Goal: Task Accomplishment & Management: Use online tool/utility

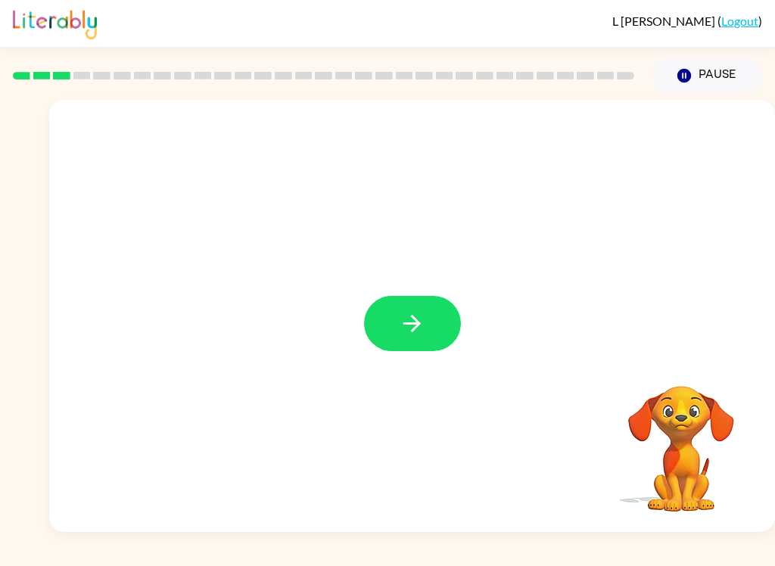
click at [430, 343] on button "button" at bounding box center [412, 323] width 97 height 55
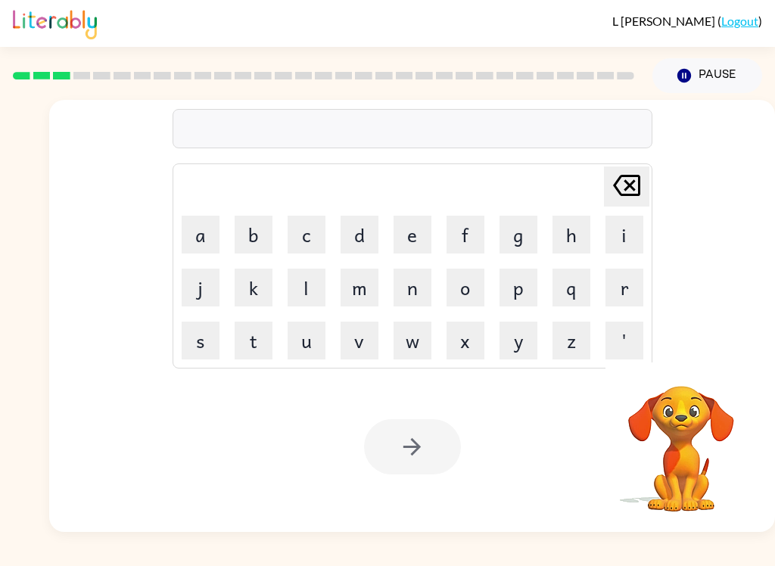
click at [355, 288] on button "m" at bounding box center [360, 288] width 38 height 38
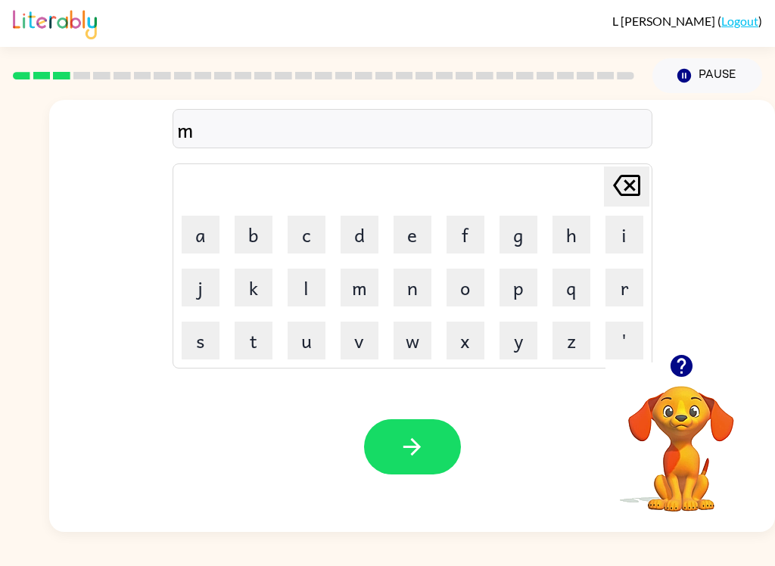
click at [213, 241] on button "a" at bounding box center [201, 235] width 38 height 38
click at [300, 231] on button "c" at bounding box center [307, 235] width 38 height 38
click at [413, 244] on button "e" at bounding box center [413, 235] width 38 height 38
click at [415, 304] on button "n" at bounding box center [413, 288] width 38 height 38
click at [401, 451] on icon "button" at bounding box center [412, 447] width 26 height 26
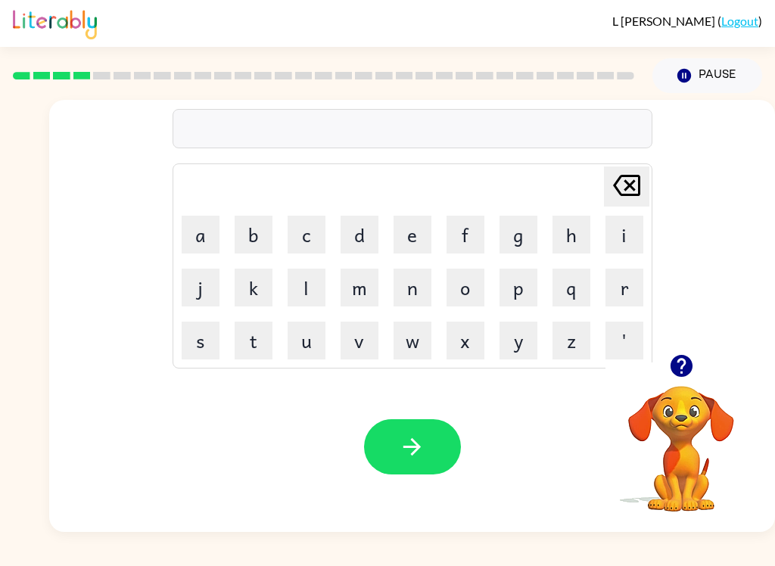
click at [249, 343] on button "t" at bounding box center [254, 341] width 38 height 38
click at [189, 231] on button "a" at bounding box center [201, 235] width 38 height 38
click at [641, 223] on button "i" at bounding box center [625, 235] width 38 height 38
click at [404, 286] on button "n" at bounding box center [413, 288] width 38 height 38
click at [620, 195] on icon at bounding box center [626, 185] width 27 height 21
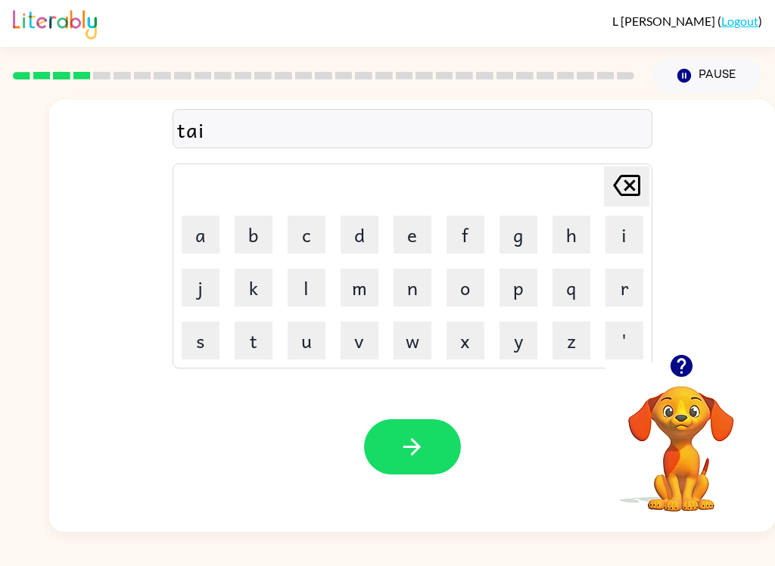
click at [617, 204] on div "[PERSON_NAME] last character input" at bounding box center [627, 186] width 36 height 39
click at [618, 219] on button "i" at bounding box center [625, 235] width 38 height 38
click at [628, 193] on icon "[PERSON_NAME] last character input" at bounding box center [627, 185] width 36 height 36
click at [616, 194] on icon "[PERSON_NAME] last character input" at bounding box center [627, 185] width 36 height 36
click at [319, 301] on button "l" at bounding box center [307, 288] width 38 height 38
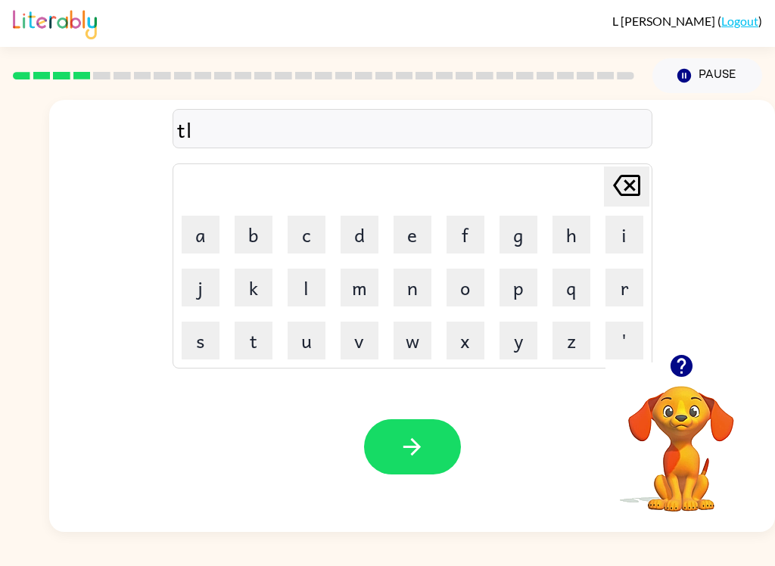
click at [631, 195] on icon at bounding box center [626, 185] width 27 height 21
click at [625, 241] on button "i" at bounding box center [625, 235] width 38 height 38
click at [632, 282] on button "r" at bounding box center [625, 288] width 38 height 38
click at [213, 239] on button "a" at bounding box center [201, 235] width 38 height 38
click at [415, 296] on button "n" at bounding box center [413, 288] width 38 height 38
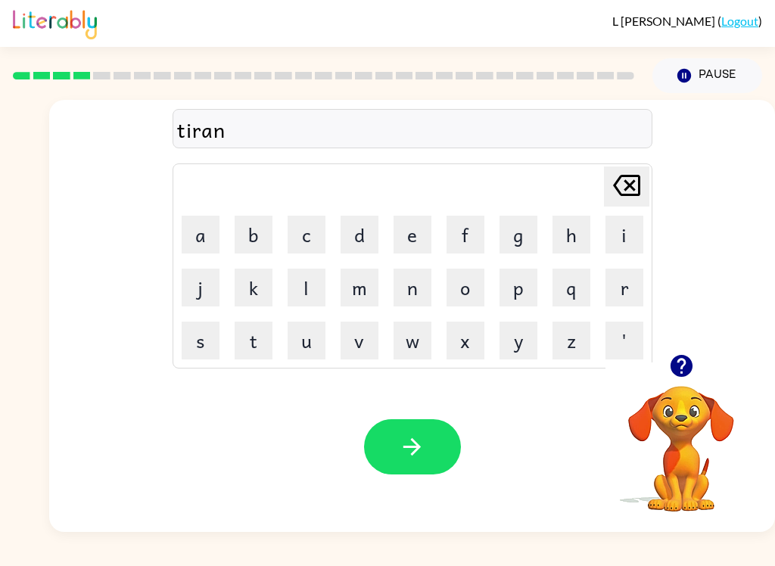
click at [434, 441] on button "button" at bounding box center [412, 446] width 97 height 55
click at [375, 248] on button "d" at bounding box center [360, 235] width 38 height 38
click at [422, 244] on button "e" at bounding box center [413, 235] width 38 height 38
click at [478, 239] on button "f" at bounding box center [466, 235] width 38 height 38
click at [418, 229] on button "e" at bounding box center [413, 235] width 38 height 38
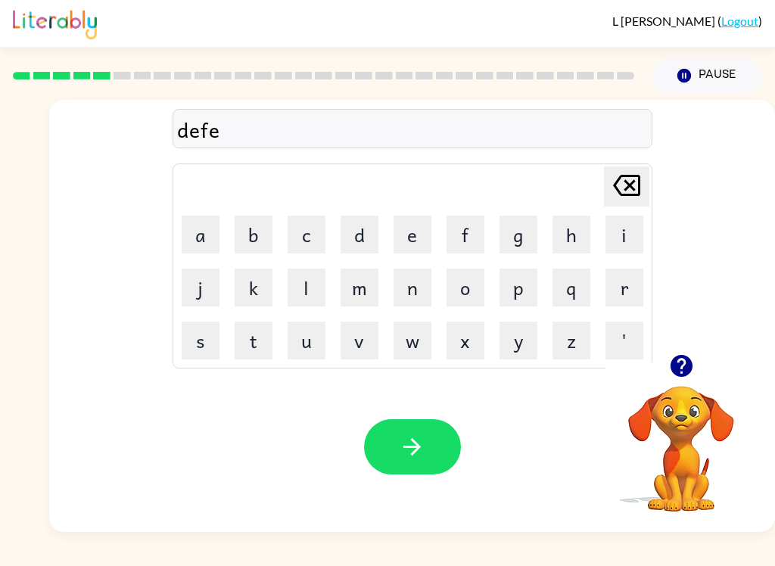
click at [399, 302] on button "n" at bounding box center [413, 288] width 38 height 38
click at [207, 343] on button "s" at bounding box center [201, 341] width 38 height 38
click at [628, 241] on button "i" at bounding box center [625, 235] width 38 height 38
click at [365, 332] on button "v" at bounding box center [360, 341] width 38 height 38
click at [410, 238] on button "e" at bounding box center [413, 235] width 38 height 38
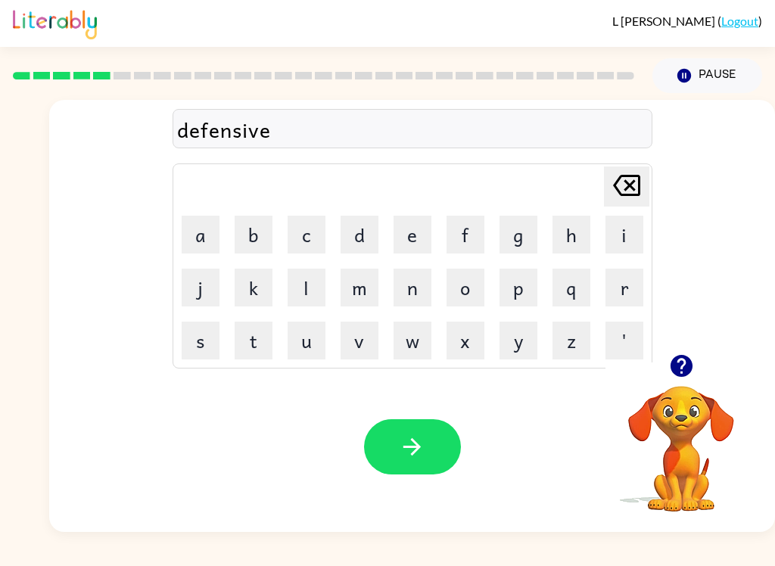
click at [411, 460] on icon "button" at bounding box center [412, 447] width 26 height 26
click at [749, 554] on div "[PERSON_NAME] ( Logout ) Pause Pause Delete Delete last character input a b c d…" at bounding box center [387, 283] width 775 height 566
click at [365, 350] on button "v" at bounding box center [360, 341] width 38 height 38
click at [42, 284] on div "v [PERSON_NAME] last character input a b c d e f g h i j k l m n o p q r s t u …" at bounding box center [387, 312] width 775 height 439
click at [203, 223] on button "a" at bounding box center [201, 235] width 38 height 38
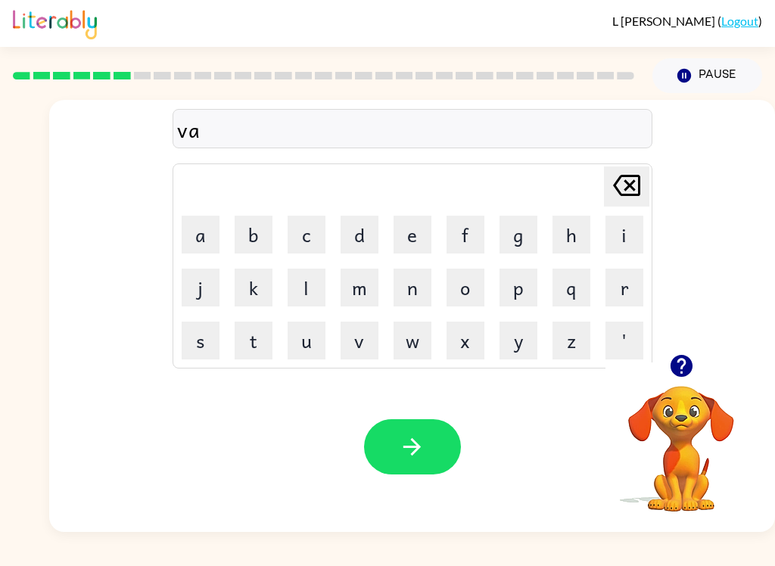
click at [295, 232] on button "c" at bounding box center [307, 235] width 38 height 38
click at [210, 245] on button "a" at bounding box center [201, 235] width 38 height 38
click at [634, 241] on button "i" at bounding box center [625, 235] width 38 height 38
click at [476, 289] on button "o" at bounding box center [466, 288] width 38 height 38
click at [431, 278] on button "n" at bounding box center [413, 288] width 38 height 38
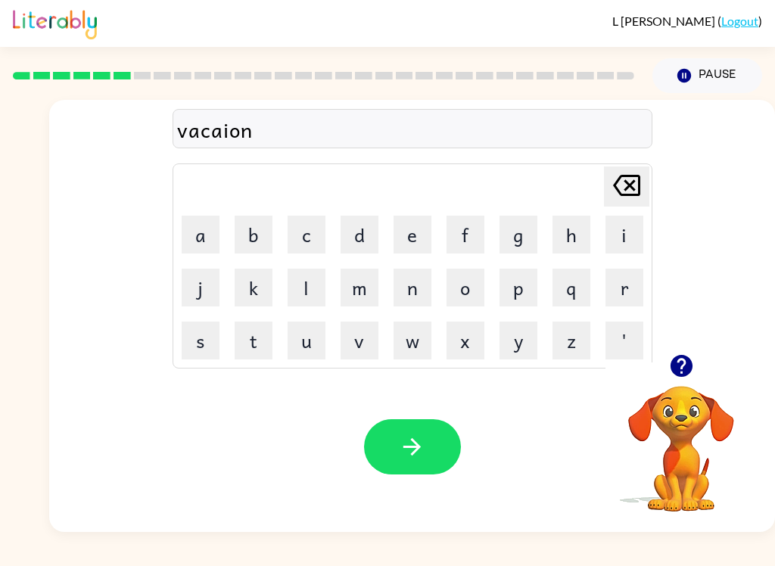
click at [400, 450] on icon "button" at bounding box center [412, 447] width 26 height 26
click at [686, 375] on icon "button" at bounding box center [681, 366] width 22 height 22
click at [513, 302] on button "p" at bounding box center [519, 288] width 38 height 38
click at [738, 559] on div "[PERSON_NAME] ( Logout ) Pause Pause p Delete Delete last character input a b c…" at bounding box center [387, 283] width 775 height 566
click at [722, 559] on div "[PERSON_NAME] ( Logout ) Pause Pause p Delete Delete last character input a b c…" at bounding box center [387, 283] width 775 height 566
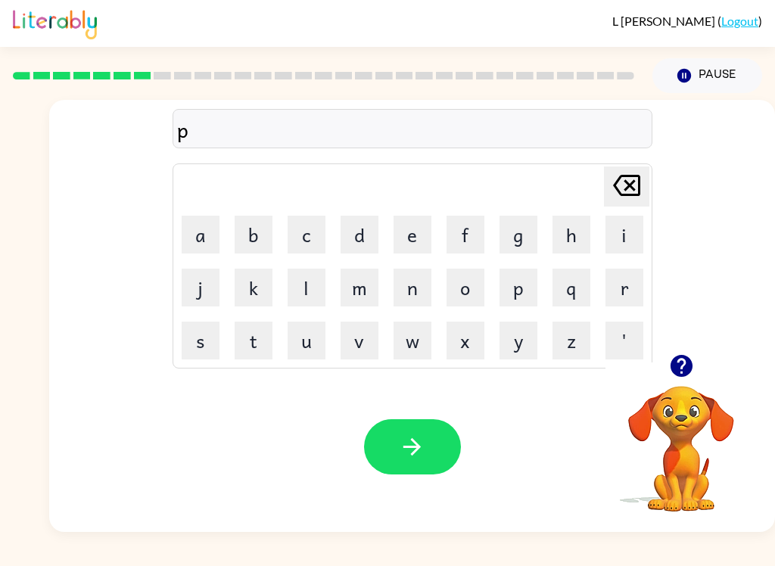
click at [306, 346] on button "u" at bounding box center [307, 341] width 38 height 38
click at [668, 554] on div "[PERSON_NAME] ( Logout ) Pause Pause pu Delete Delete last character input a b …" at bounding box center [387, 283] width 775 height 566
click at [366, 239] on button "d" at bounding box center [360, 235] width 38 height 38
click at [313, 280] on button "l" at bounding box center [307, 288] width 38 height 38
click at [525, 359] on button "y" at bounding box center [519, 341] width 38 height 38
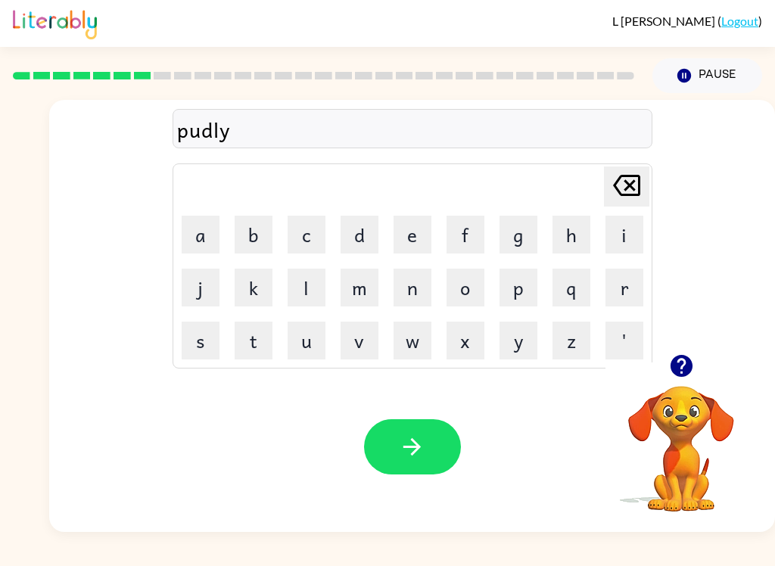
click at [436, 416] on div "Your browser must support playing .mp4 files to use Literably. Please try using…" at bounding box center [412, 447] width 726 height 170
click at [413, 454] on icon "button" at bounding box center [412, 446] width 17 height 17
click at [376, 280] on button "m" at bounding box center [360, 288] width 38 height 38
click at [217, 233] on button "a" at bounding box center [201, 235] width 38 height 38
click at [623, 293] on button "r" at bounding box center [625, 288] width 38 height 38
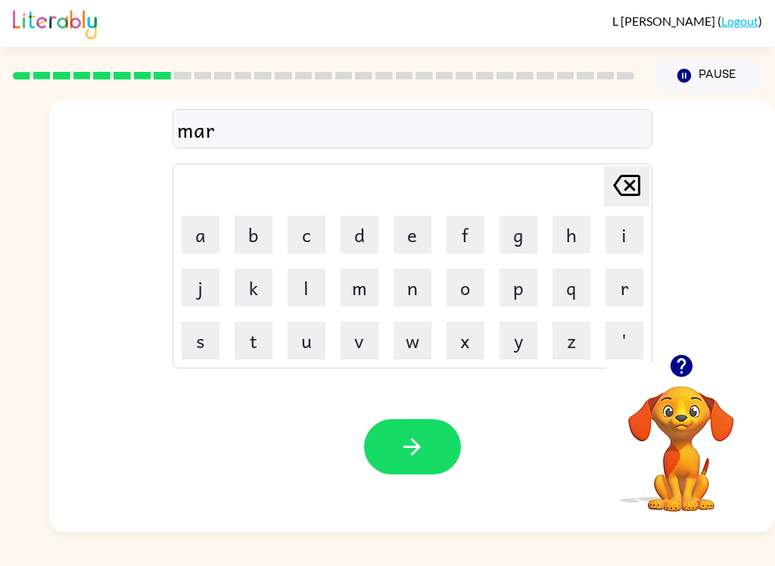
click at [636, 230] on button "i" at bounding box center [625, 235] width 38 height 38
click at [299, 232] on button "c" at bounding box center [307, 235] width 38 height 38
click at [0, 560] on div "[PERSON_NAME] ( Logout ) Pause Pause maric Delete Delete last character input a…" at bounding box center [387, 283] width 775 height 566
click at [197, 235] on button "a" at bounding box center [201, 235] width 38 height 38
click at [302, 296] on button "l" at bounding box center [307, 288] width 38 height 38
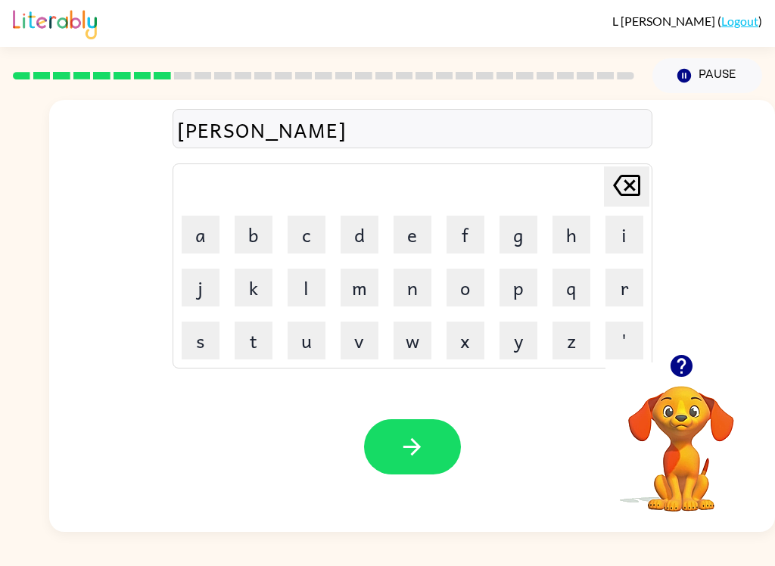
click at [448, 432] on button "button" at bounding box center [412, 446] width 97 height 55
click at [686, 377] on icon "button" at bounding box center [681, 366] width 26 height 26
click at [366, 299] on button "m" at bounding box center [360, 288] width 38 height 38
click at [631, 238] on button "i" at bounding box center [625, 235] width 38 height 38
click at [408, 306] on button "n" at bounding box center [413, 288] width 38 height 38
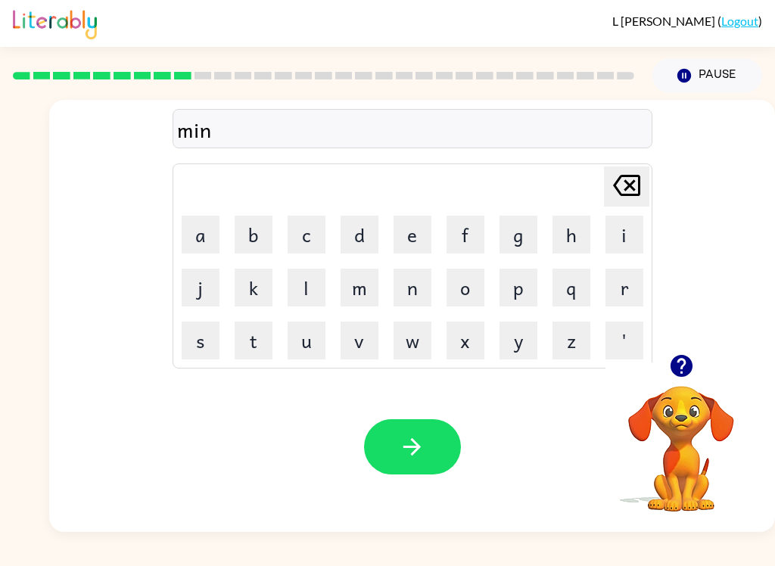
click at [366, 303] on button "m" at bounding box center [360, 288] width 38 height 38
click at [484, 288] on button "o" at bounding box center [466, 288] width 38 height 38
click at [688, 383] on button "button" at bounding box center [681, 366] width 39 height 39
click at [647, 195] on button "[PERSON_NAME] last character input" at bounding box center [626, 187] width 45 height 40
click at [650, 198] on td "[PERSON_NAME] last character input" at bounding box center [412, 187] width 475 height 42
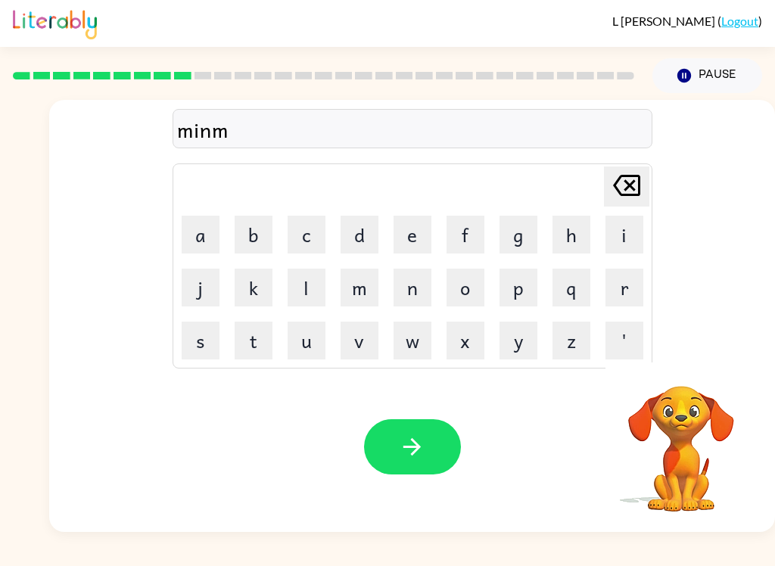
click at [625, 204] on div "[PERSON_NAME] last character input" at bounding box center [627, 186] width 36 height 39
click at [632, 197] on icon "[PERSON_NAME] last character input" at bounding box center [627, 185] width 36 height 36
click at [625, 205] on div "[PERSON_NAME] last character input" at bounding box center [627, 186] width 36 height 39
click at [369, 294] on button "m" at bounding box center [360, 288] width 38 height 38
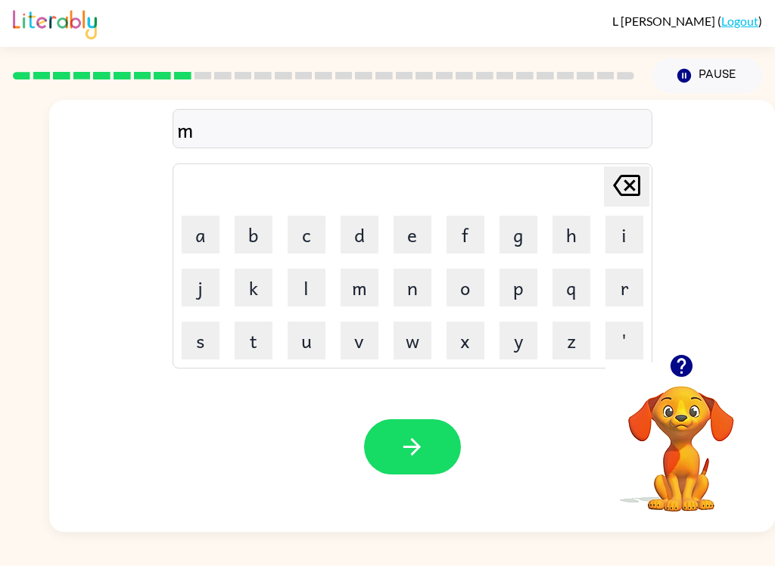
click at [323, 289] on button "l" at bounding box center [307, 288] width 38 height 38
click at [633, 192] on icon "[PERSON_NAME] last character input" at bounding box center [627, 185] width 36 height 36
click at [628, 239] on button "i" at bounding box center [625, 235] width 38 height 38
click at [357, 244] on button "d" at bounding box center [360, 235] width 38 height 38
click at [366, 279] on button "m" at bounding box center [360, 288] width 38 height 38
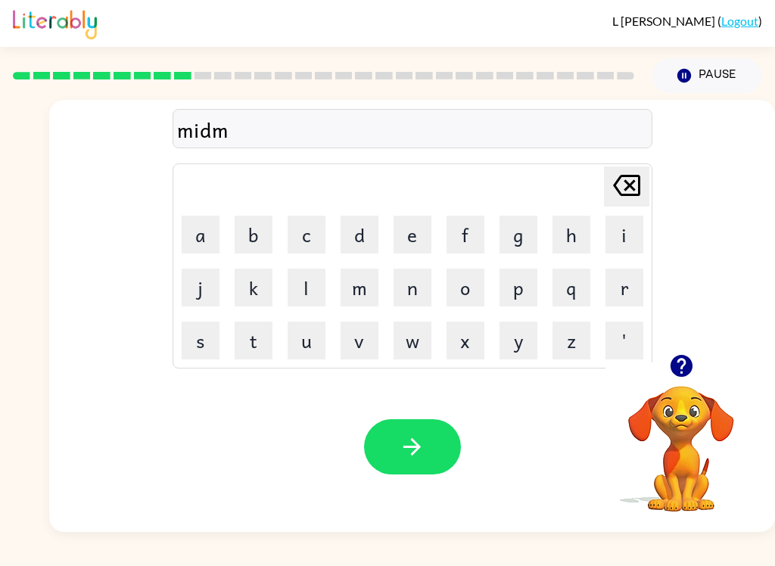
click at [471, 286] on button "o" at bounding box center [466, 288] width 38 height 38
click at [633, 289] on button "r" at bounding box center [625, 288] width 38 height 38
click at [305, 286] on button "l" at bounding box center [307, 288] width 38 height 38
click at [665, 152] on div "midmorl [PERSON_NAME] last character input a b c d e f g h i j k l m n o p q r …" at bounding box center [412, 227] width 726 height 254
click at [609, 185] on icon "[PERSON_NAME] last character input" at bounding box center [627, 185] width 36 height 36
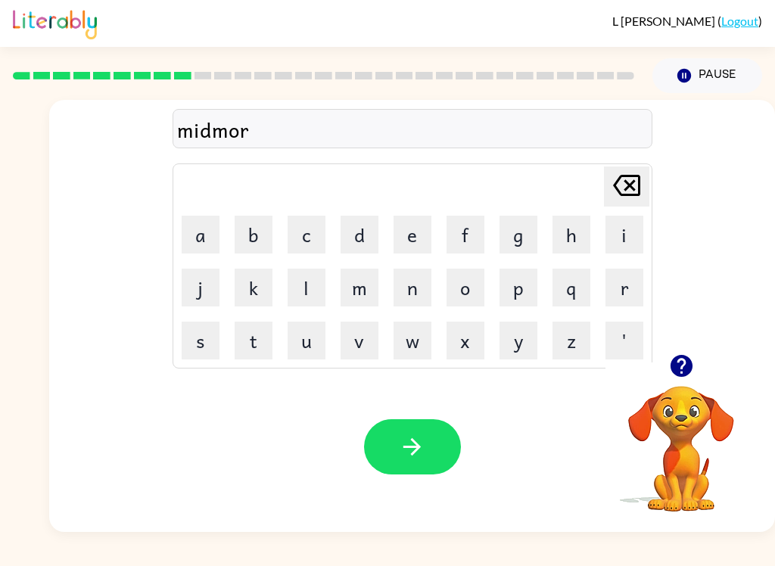
click at [628, 233] on button "i" at bounding box center [625, 235] width 38 height 38
click at [413, 295] on button "n" at bounding box center [413, 288] width 38 height 38
click at [520, 242] on button "g" at bounding box center [519, 235] width 38 height 38
click at [430, 453] on button "button" at bounding box center [412, 446] width 97 height 55
click at [361, 227] on button "d" at bounding box center [360, 235] width 38 height 38
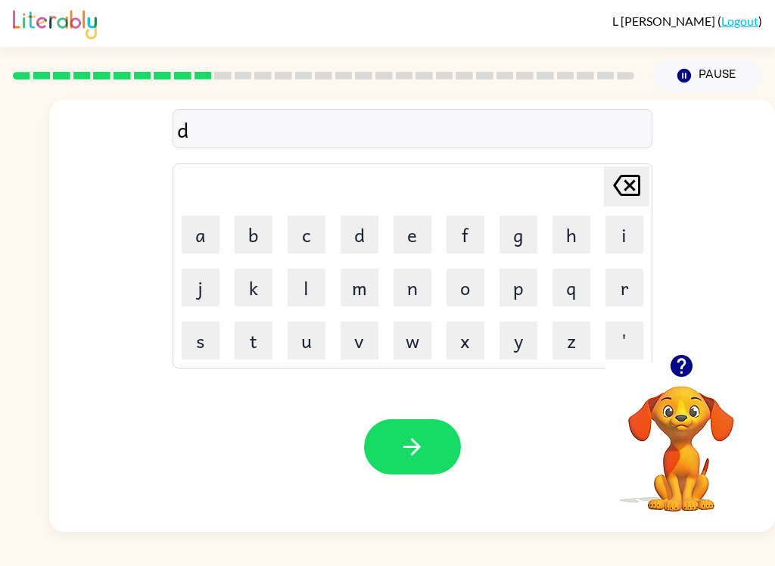
click at [663, 207] on div "d [PERSON_NAME] last character input a b c d e f g h i j k l m n o p q r s t u …" at bounding box center [412, 227] width 726 height 254
click at [619, 252] on button "i" at bounding box center [625, 235] width 38 height 38
click at [206, 338] on button "s" at bounding box center [201, 341] width 38 height 38
click at [246, 350] on button "t" at bounding box center [254, 341] width 38 height 38
click at [190, 248] on button "a" at bounding box center [201, 235] width 38 height 38
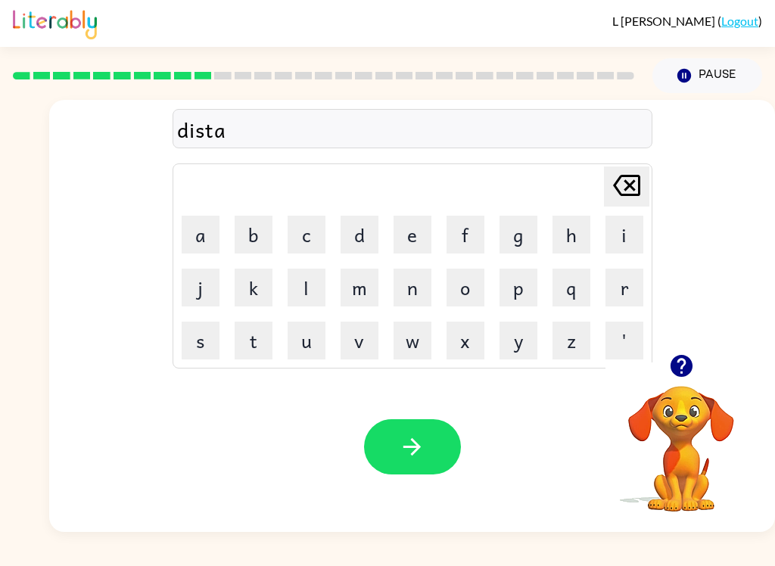
click at [199, 348] on button "s" at bounding box center [201, 341] width 38 height 38
click at [252, 336] on button "t" at bounding box center [254, 341] width 38 height 38
click at [382, 456] on button "button" at bounding box center [412, 446] width 97 height 55
click at [636, 278] on button "r" at bounding box center [625, 288] width 38 height 38
click at [461, 298] on button "o" at bounding box center [466, 288] width 38 height 38
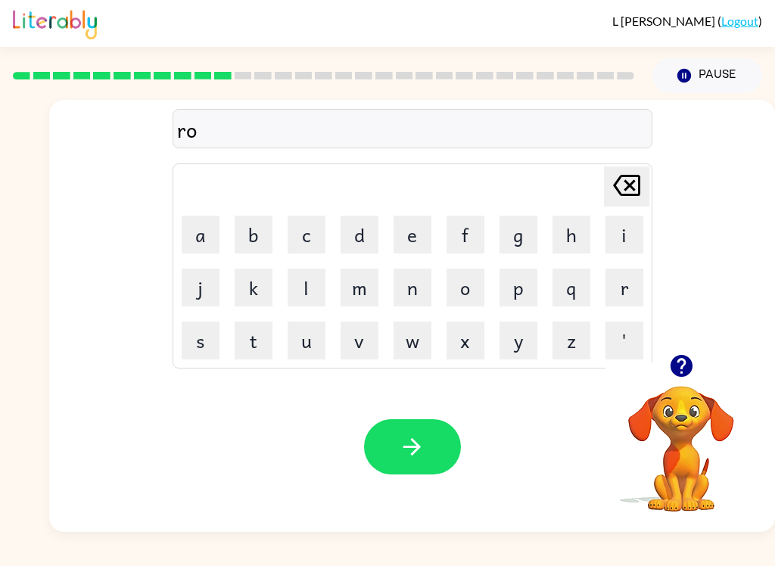
click at [207, 232] on button "a" at bounding box center [201, 235] width 38 height 38
click at [365, 245] on button "d" at bounding box center [360, 235] width 38 height 38
click at [418, 447] on icon "button" at bounding box center [412, 446] width 17 height 17
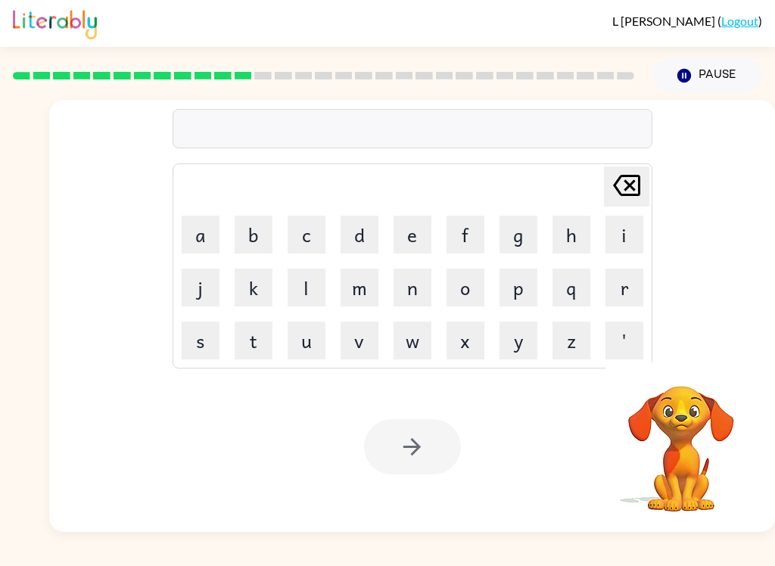
click at [668, 559] on div "[PERSON_NAME] ( Logout ) Pause Pause Delete Delete last character input a b c d…" at bounding box center [387, 283] width 775 height 566
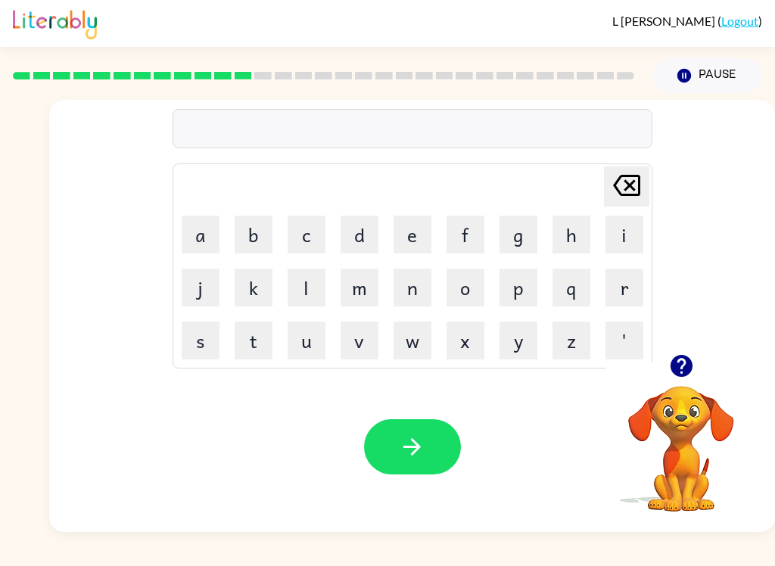
click at [185, 240] on button "a" at bounding box center [201, 235] width 38 height 38
click at [649, 170] on button "[PERSON_NAME] last character input" at bounding box center [626, 187] width 45 height 40
click at [288, 347] on button "u" at bounding box center [307, 341] width 38 height 38
click at [151, 258] on div "u Delete Delete last character input a b c d e f g h i j k l m n o p q r s t u …" at bounding box center [412, 227] width 726 height 254
click at [523, 291] on button "p" at bounding box center [519, 288] width 38 height 38
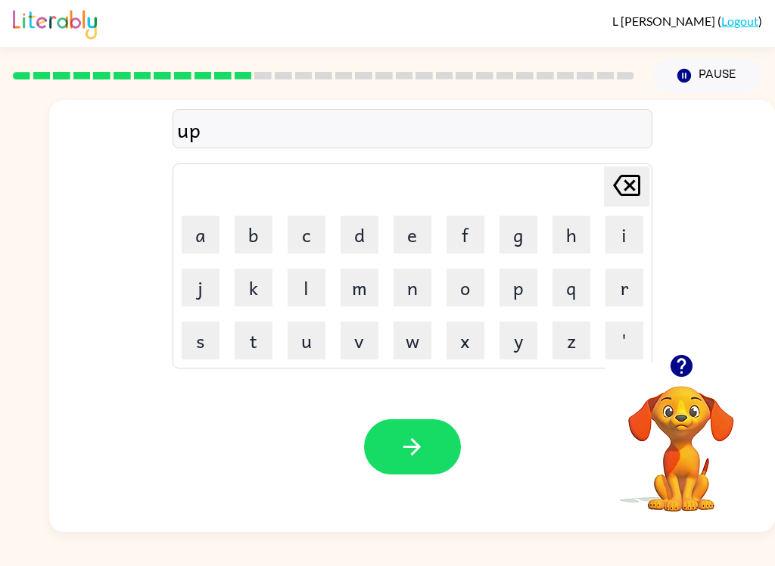
click at [512, 243] on button "g" at bounding box center [519, 235] width 38 height 38
click at [589, 556] on div "[PERSON_NAME] ( Logout ) Pause Pause upg Delete Delete last character input a b…" at bounding box center [387, 283] width 775 height 566
click at [210, 247] on button "a" at bounding box center [201, 235] width 38 height 38
click at [406, 298] on button "n" at bounding box center [413, 288] width 38 height 38
click at [351, 250] on button "d" at bounding box center [360, 235] width 38 height 38
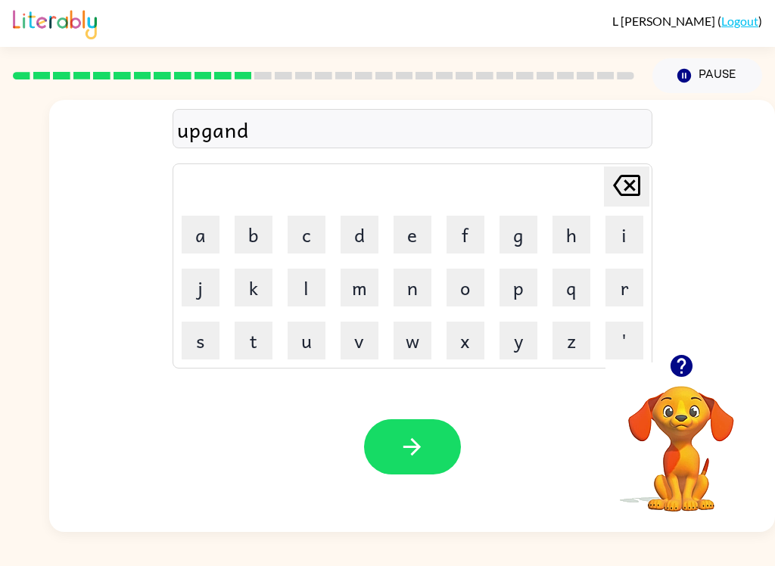
click at [420, 422] on button "button" at bounding box center [412, 446] width 97 height 55
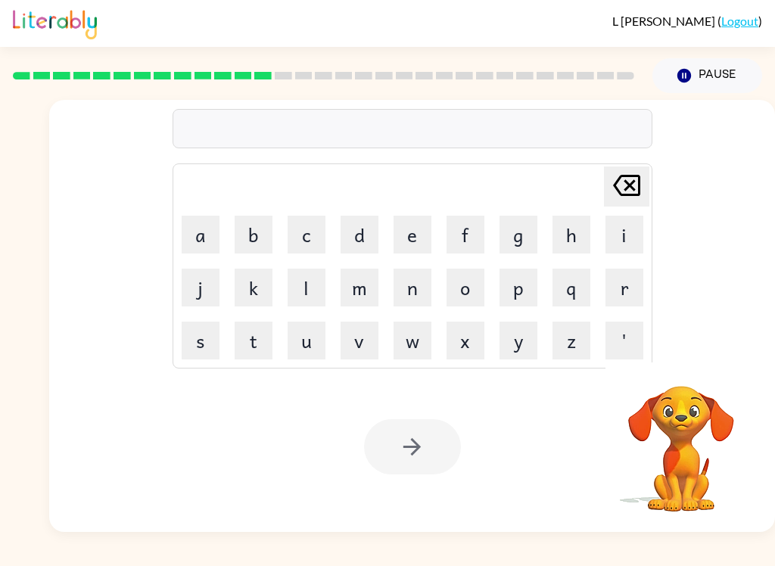
click at [351, 288] on button "m" at bounding box center [360, 288] width 38 height 38
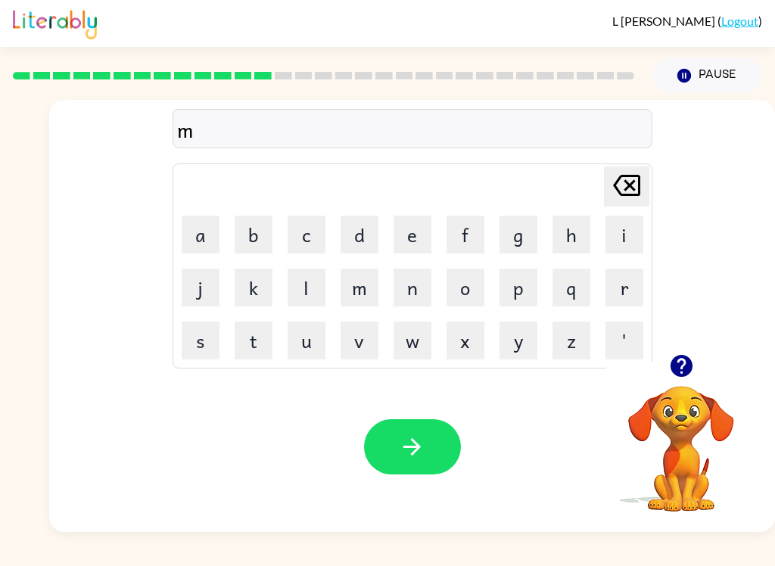
click at [419, 304] on button "n" at bounding box center [413, 288] width 38 height 38
click at [628, 186] on icon at bounding box center [626, 185] width 27 height 21
click at [642, 556] on div "[PERSON_NAME] ( Logout ) Pause Pause m Delete Delete last character input a b c…" at bounding box center [387, 283] width 775 height 566
click at [187, 245] on button "a" at bounding box center [201, 235] width 38 height 38
click at [416, 296] on button "n" at bounding box center [413, 288] width 38 height 38
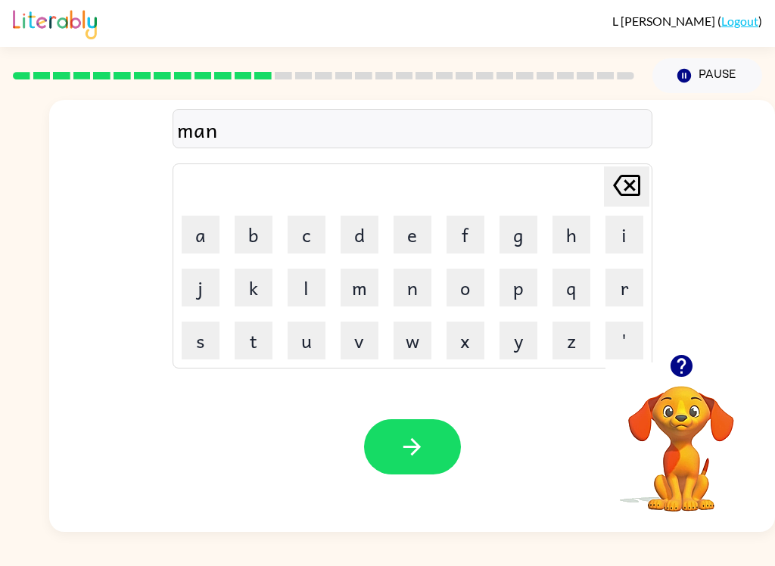
click at [630, 191] on icon "[PERSON_NAME] last character input" at bounding box center [627, 185] width 36 height 36
click at [365, 235] on button "d" at bounding box center [360, 235] width 38 height 38
click at [419, 286] on button "n" at bounding box center [413, 288] width 38 height 38
click at [422, 249] on button "e" at bounding box center [413, 235] width 38 height 38
click at [774, 559] on div "[PERSON_NAME] ( Logout ) Pause Pause [PERSON_NAME] Delete Delete last character…" at bounding box center [387, 283] width 775 height 566
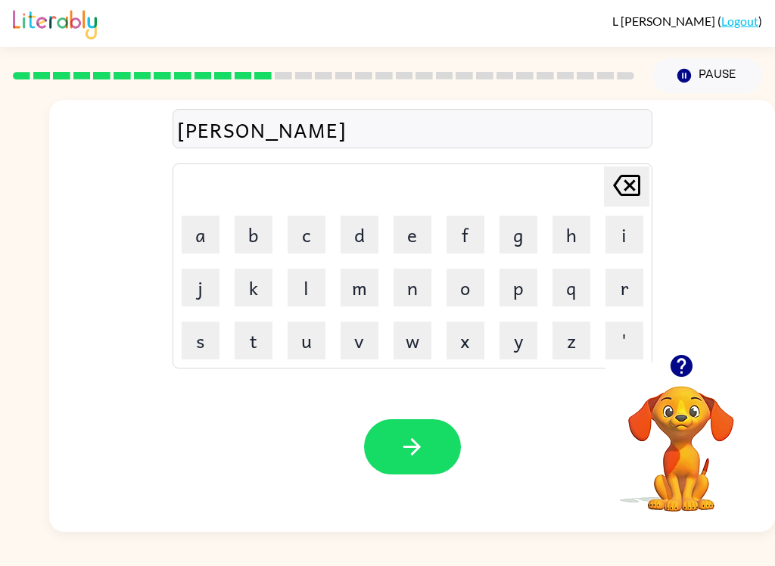
click at [204, 344] on button "s" at bounding box center [201, 341] width 38 height 38
click at [452, 463] on button "button" at bounding box center [412, 446] width 97 height 55
click at [698, 86] on button "Pause Pause" at bounding box center [708, 75] width 110 height 35
